Goal: Task Accomplishment & Management: Manage account settings

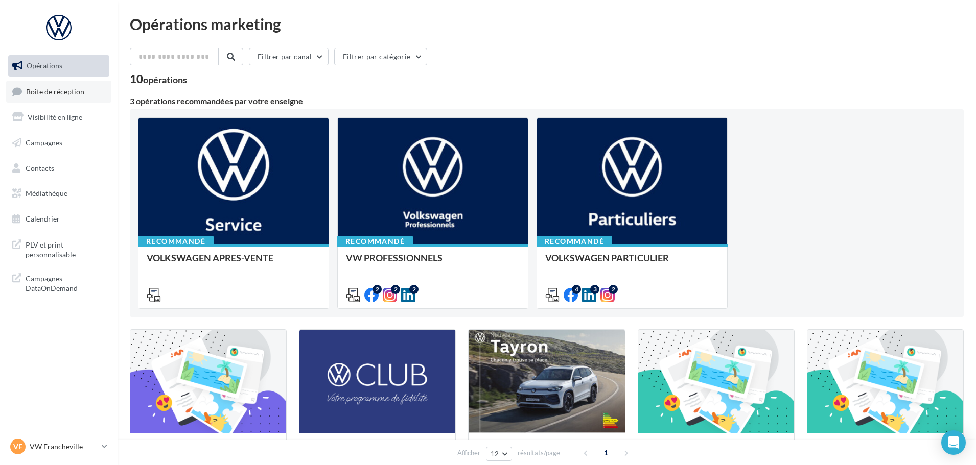
click at [61, 101] on link "Boîte de réception" at bounding box center [58, 92] width 105 height 22
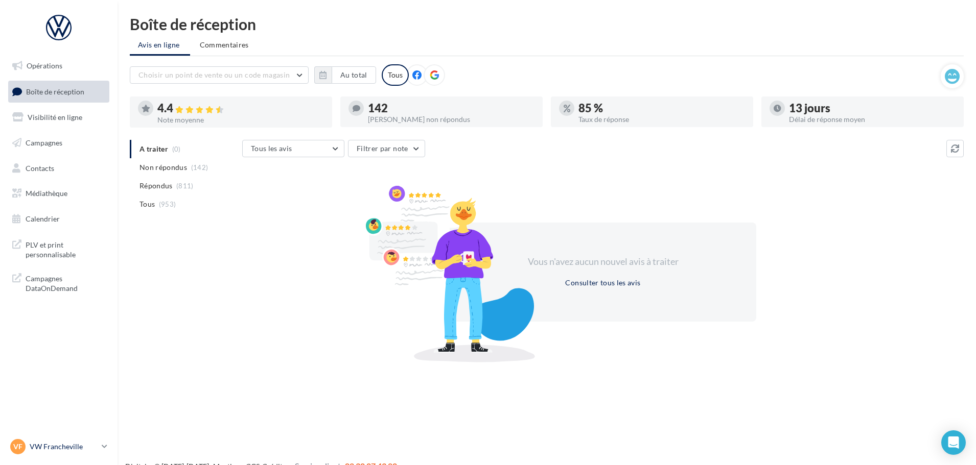
click at [61, 454] on div "VF VW Francheville vw-fra-gru" at bounding box center [53, 446] width 87 height 15
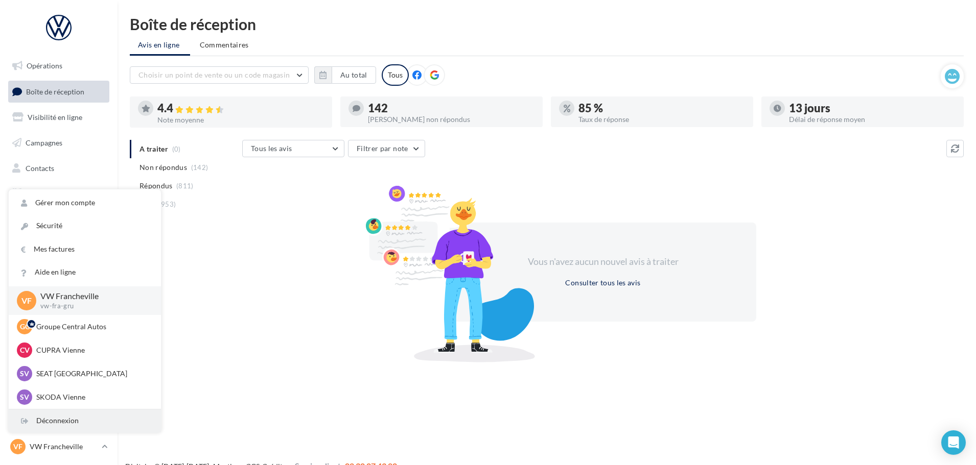
click at [65, 424] on div "Déconnexion" at bounding box center [85, 421] width 152 height 23
